Goal: Information Seeking & Learning: Learn about a topic

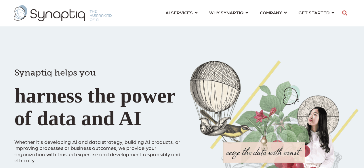
click at [13, 50] on div "Synaptiq helps you harness the power of data and AI Whether it’s developing AI …" at bounding box center [182, 101] width 364 height 203
click at [83, 69] on h1 "Synaptiq helps you harness the power of data and AI" at bounding box center [98, 93] width 168 height 72
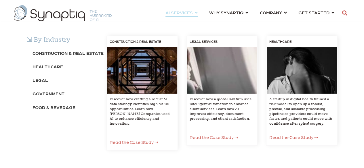
click at [137, 26] on div "⇲ By Industry Construction & Real Estate Healthcare Legal Government Food & Bev…" at bounding box center [182, 99] width 364 height 155
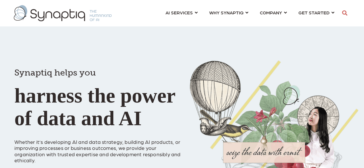
scroll to position [0, 2]
